Goal: Book appointment/travel/reservation

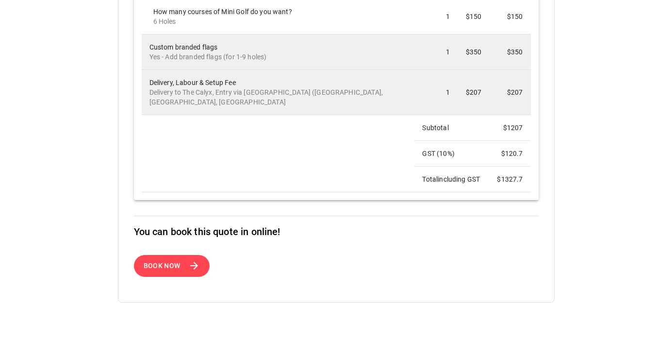
scroll to position [308, 0]
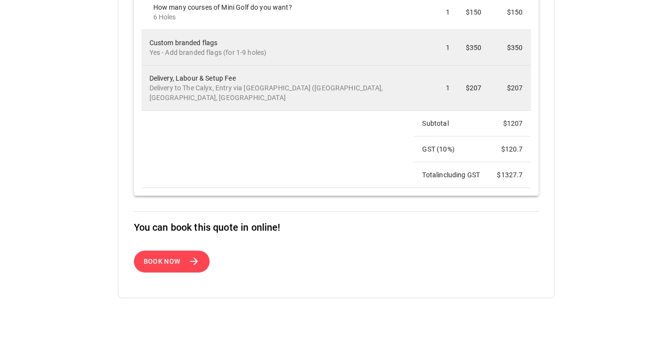
click at [162, 267] on span "Book Now" at bounding box center [162, 261] width 37 height 12
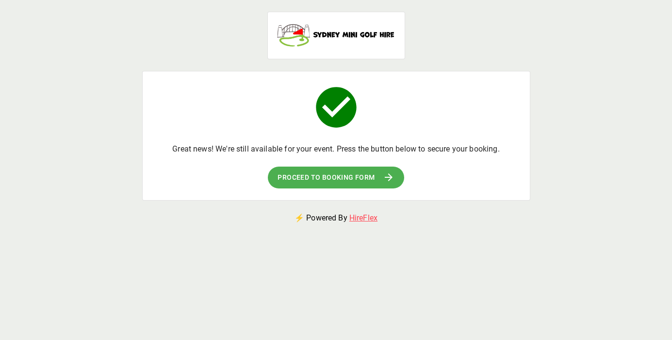
scroll to position [4, 0]
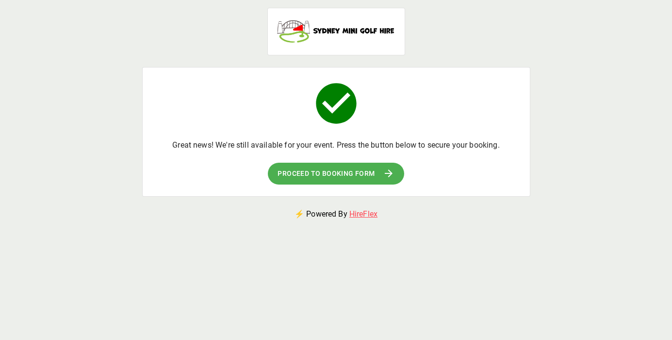
click at [335, 179] on span "Proceed to booking form" at bounding box center [326, 173] width 97 height 12
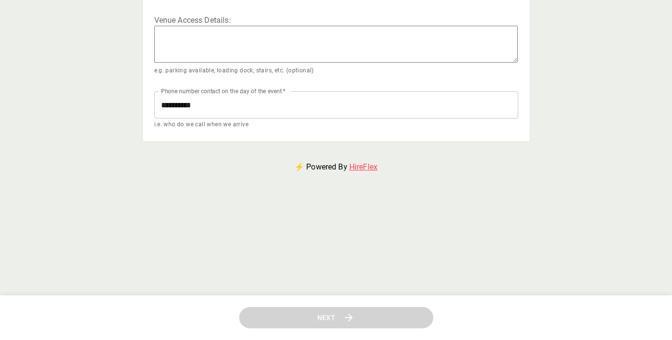
scroll to position [0, 0]
